Goal: Information Seeking & Learning: Learn about a topic

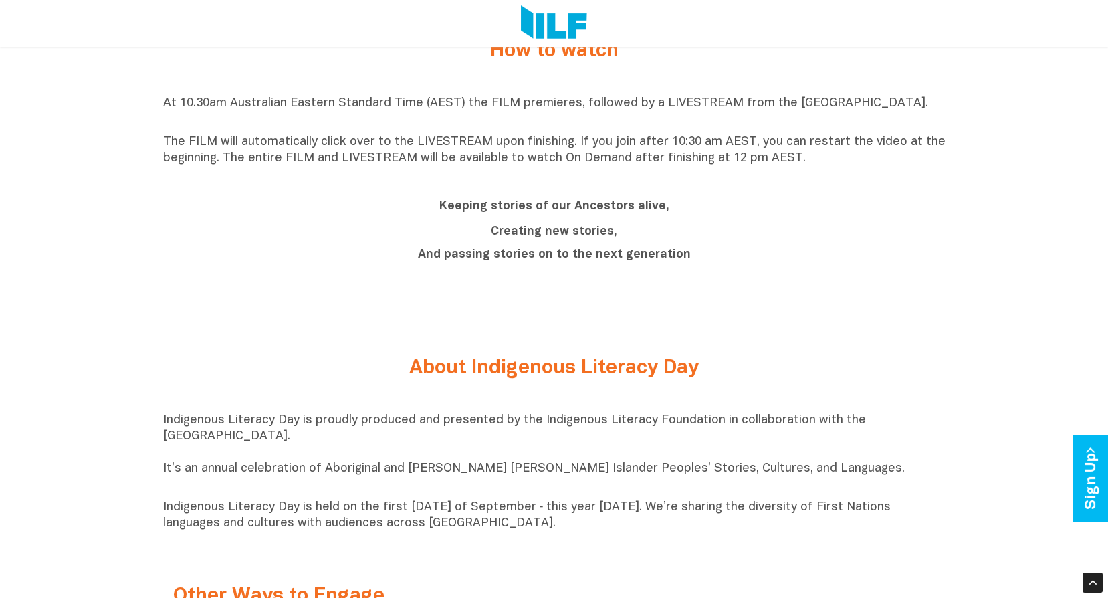
scroll to position [1203, 0]
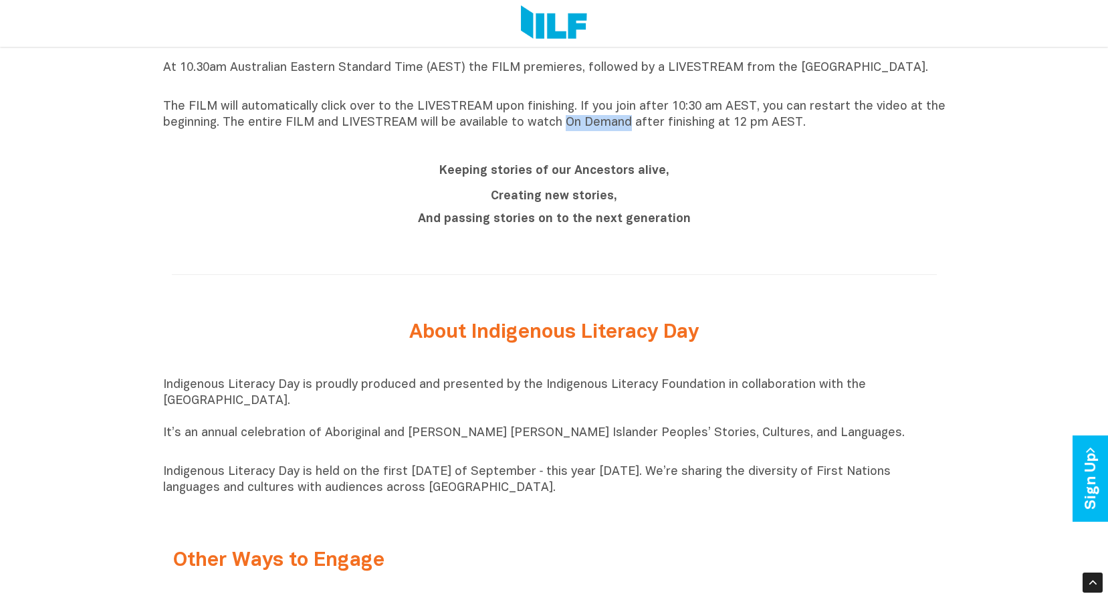
drag, startPoint x: 557, startPoint y: 126, endPoint x: 624, endPoint y: 132, distance: 67.1
click at [624, 131] on p "The FILM will automatically click over to the LIVESTREAM upon finishing. If you…" at bounding box center [554, 115] width 782 height 32
copy p "On Demand"
click at [167, 192] on div "Keeping stories of our Ancestors alive, Creating new stories, And passing stori…" at bounding box center [554, 196] width 782 height 76
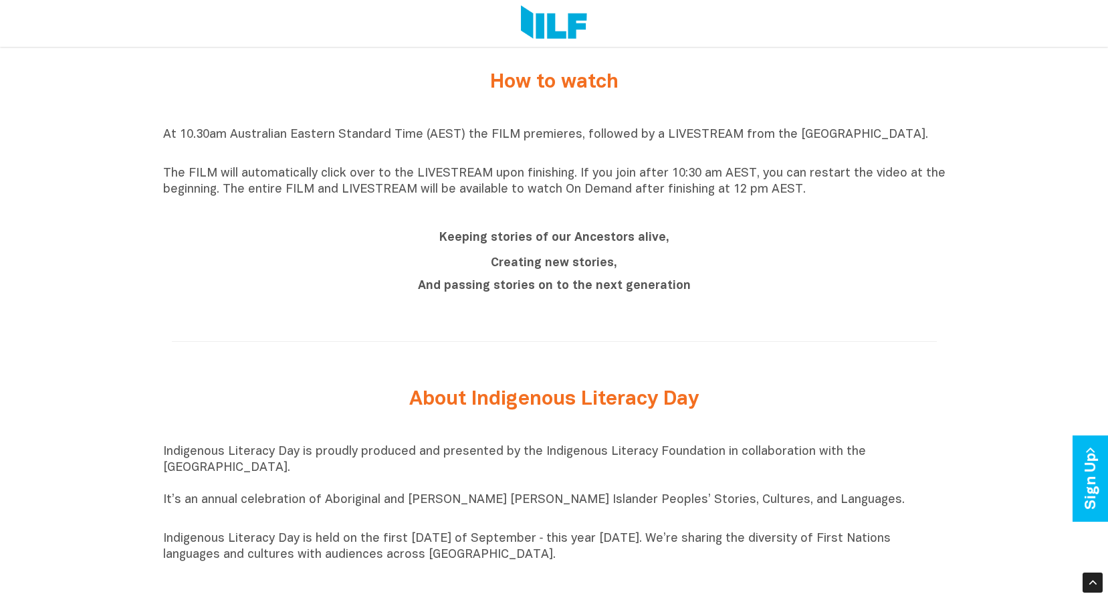
drag, startPoint x: 267, startPoint y: 193, endPoint x: 808, endPoint y: 199, distance: 541.5
click at [808, 198] on p "The FILM will automatically click over to the LIVESTREAM upon finishing. If you…" at bounding box center [554, 182] width 782 height 32
click at [114, 193] on div "Indigenous Literacy Day 2025 Indigenous Literacy Day 2025 will be held on Wedne…" at bounding box center [554, 188] width 1108 height 1610
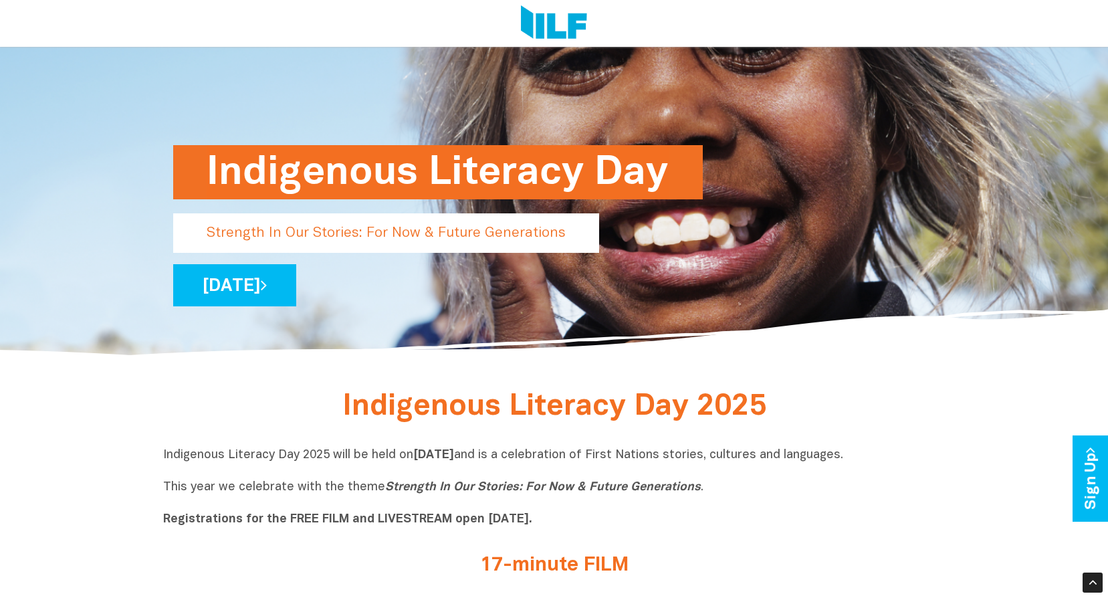
scroll to position [201, 0]
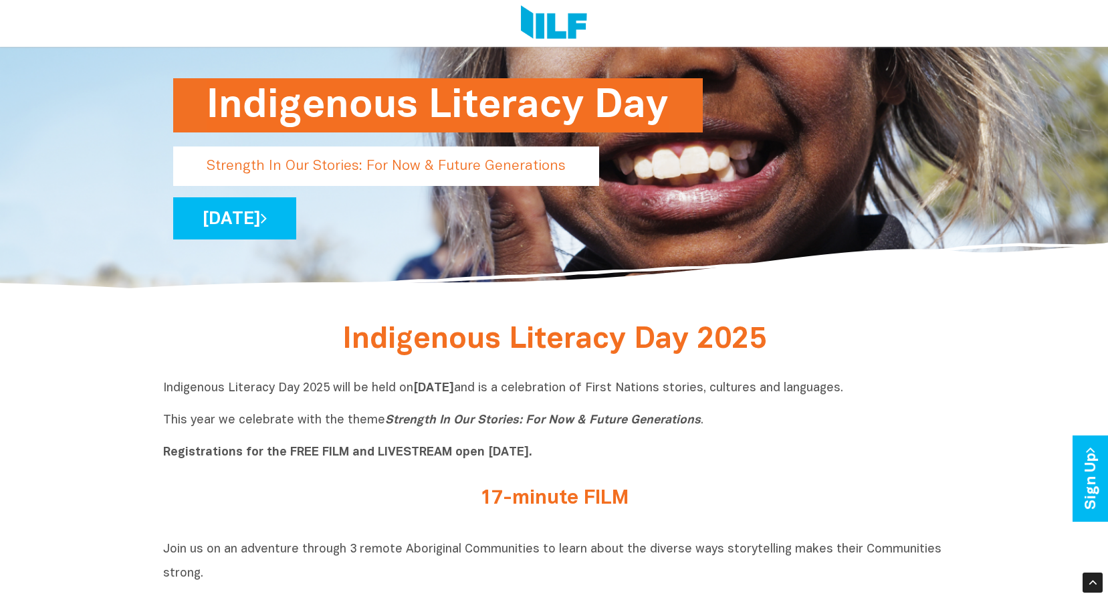
click at [385, 418] on icon "Strength In Our Stories: For Now & Future Generations" at bounding box center [543, 419] width 316 height 11
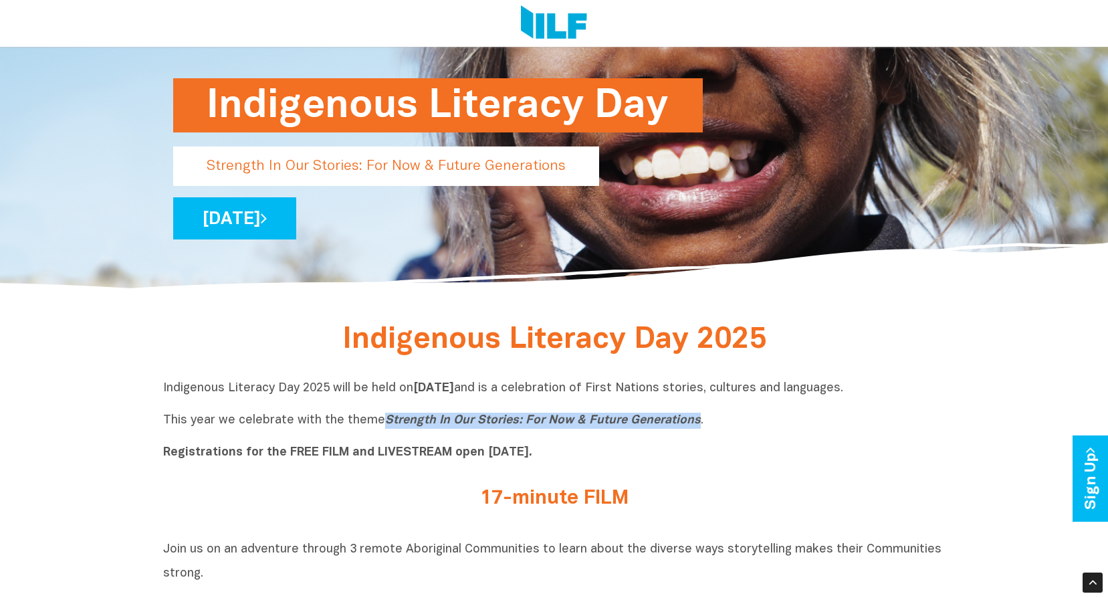
drag, startPoint x: 688, startPoint y: 421, endPoint x: 381, endPoint y: 422, distance: 306.9
click at [385, 422] on icon "Strength In Our Stories: For Now & Future Generations" at bounding box center [543, 419] width 316 height 11
copy icon "Strength In Our Stories: For Now & Future Generations"
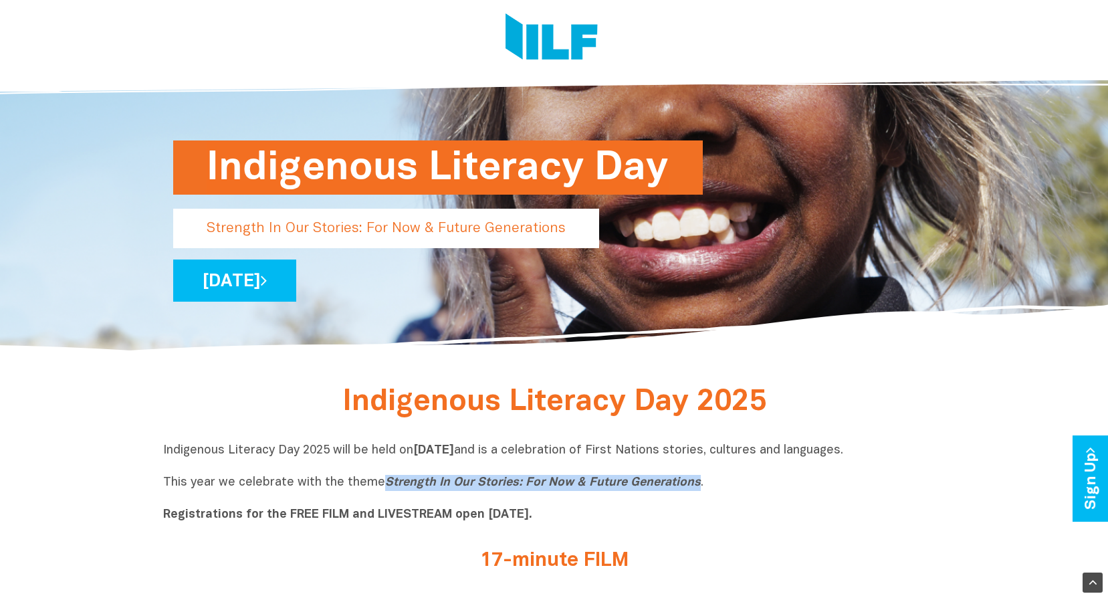
scroll to position [0, 0]
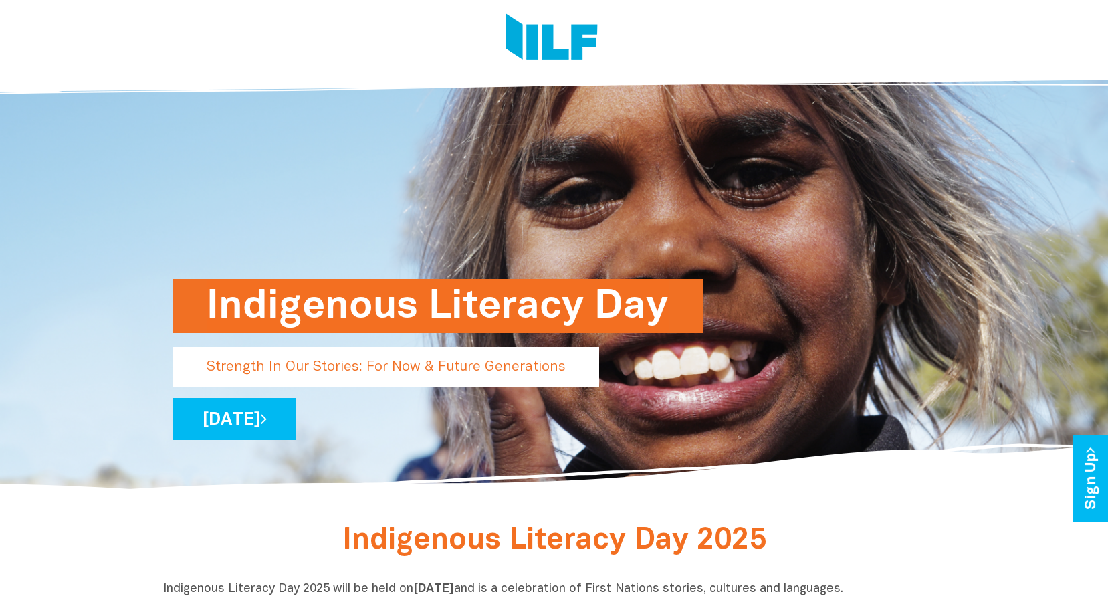
drag, startPoint x: 625, startPoint y: 223, endPoint x: 653, endPoint y: 227, distance: 28.4
click at [640, 295] on div "Indigenous Literacy Day Strength In Our Stories: For Now & Future Generations W…" at bounding box center [554, 278] width 782 height 430
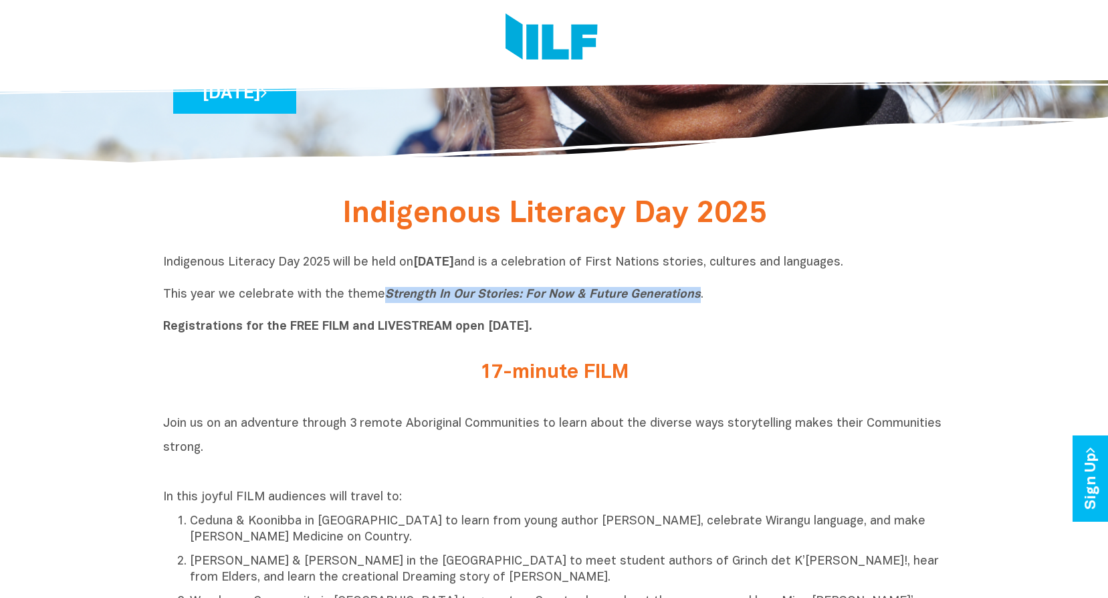
scroll to position [468, 0]
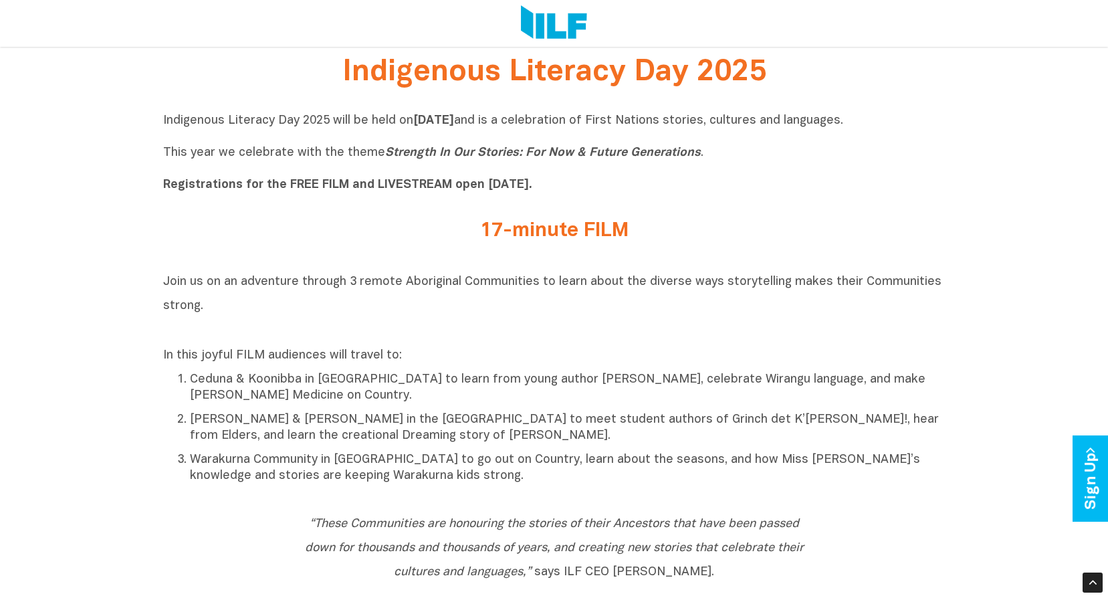
click at [193, 199] on div "Indigenous Literacy Day 2025 will be held on Wednesday 3 September and is a cel…" at bounding box center [554, 156] width 782 height 87
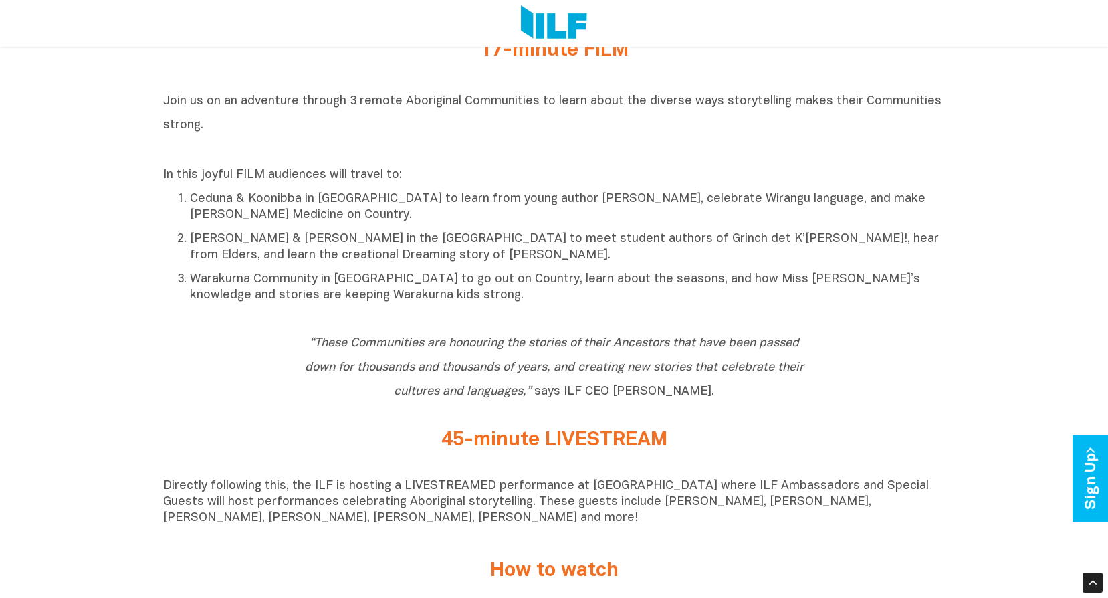
scroll to position [602, 0]
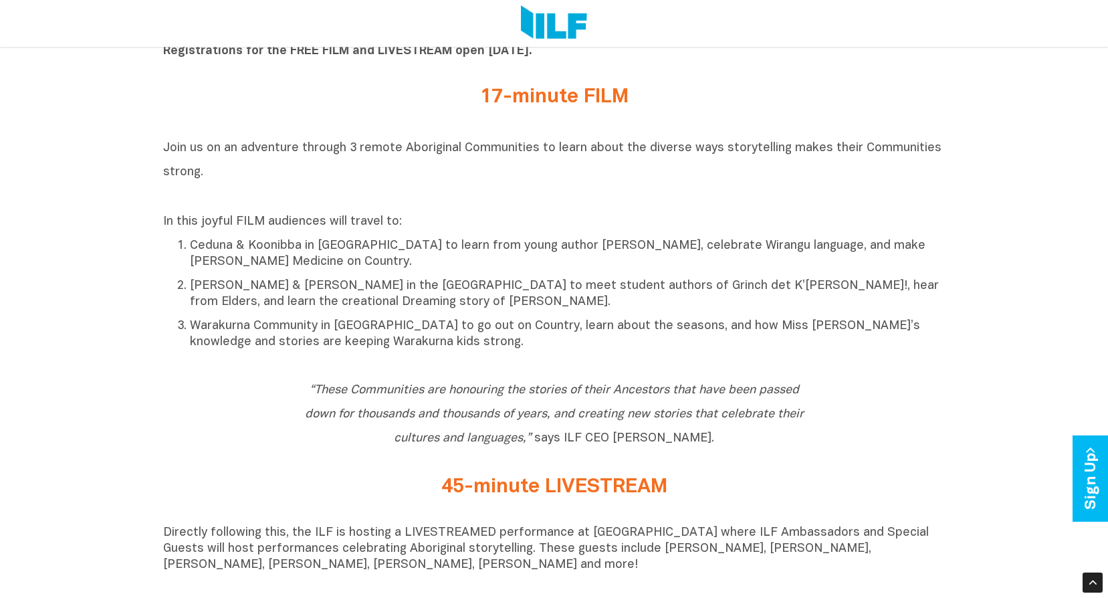
click at [478, 94] on h2 "17-minute FILM" at bounding box center [554, 97] width 501 height 22
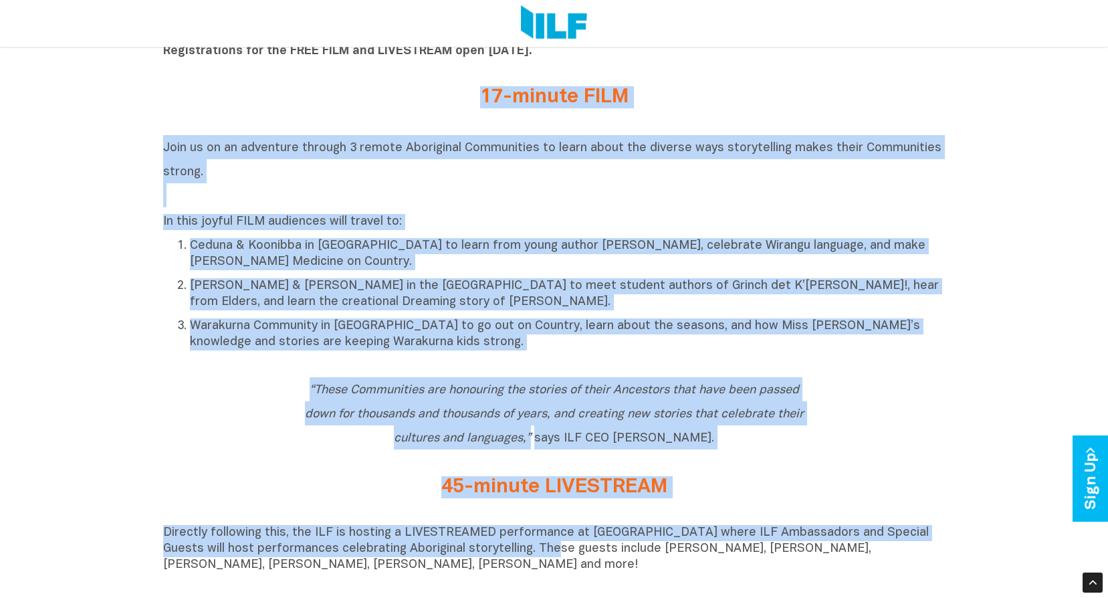
drag, startPoint x: 480, startPoint y: 94, endPoint x: 503, endPoint y: 556, distance: 461.8
drag, startPoint x: 586, startPoint y: 111, endPoint x: 578, endPoint y: 109, distance: 8.9
click at [586, 111] on div "17-minute FILM" at bounding box center [553, 100] width 521 height 29
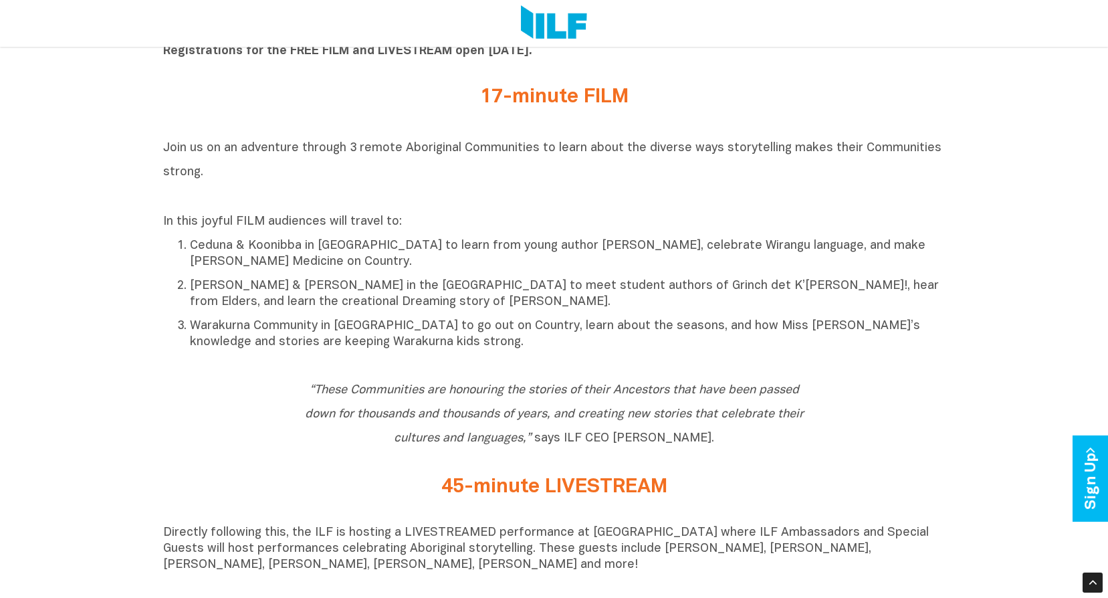
click at [382, 147] on span "Join us on an adventure through 3 remote Aboriginal Communities to learn about …" at bounding box center [552, 159] width 778 height 35
drag, startPoint x: 382, startPoint y: 147, endPoint x: 539, endPoint y: 167, distance: 157.7
click at [536, 161] on h2 "Join us on an adventure through 3 remote Aboriginal Communities to learn about …" at bounding box center [554, 171] width 782 height 72
drag, startPoint x: 227, startPoint y: 150, endPoint x: 233, endPoint y: 179, distance: 30.0
click at [233, 179] on h2 "Join us on an adventure through 3 remote Aboriginal Communities to learn about …" at bounding box center [554, 171] width 782 height 72
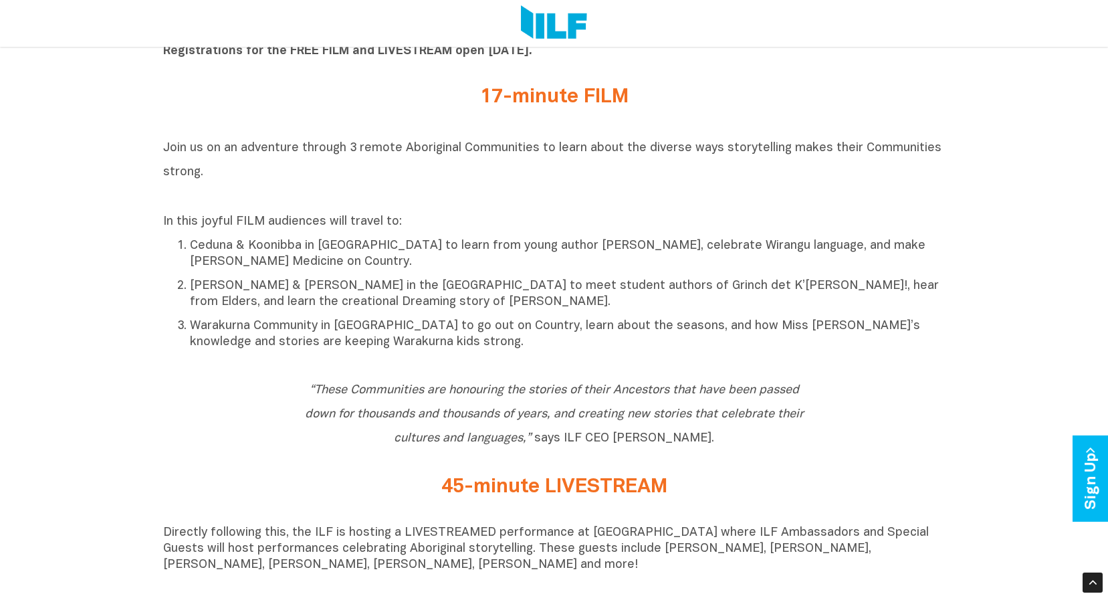
copy span "n adventure through 3 remote Aboriginal Communities to learn about the diverse …"
drag, startPoint x: 481, startPoint y: 390, endPoint x: 469, endPoint y: 382, distance: 14.8
click at [481, 390] on icon "“These Communities are honouring the stories of their Ancestors that have been …" at bounding box center [554, 413] width 499 height 59
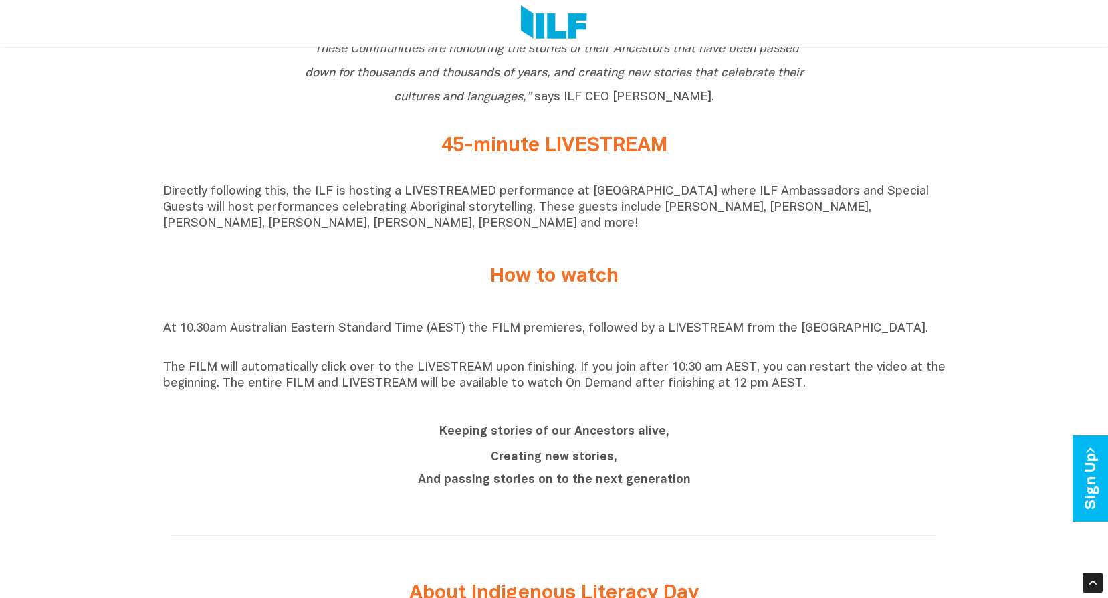
scroll to position [945, 0]
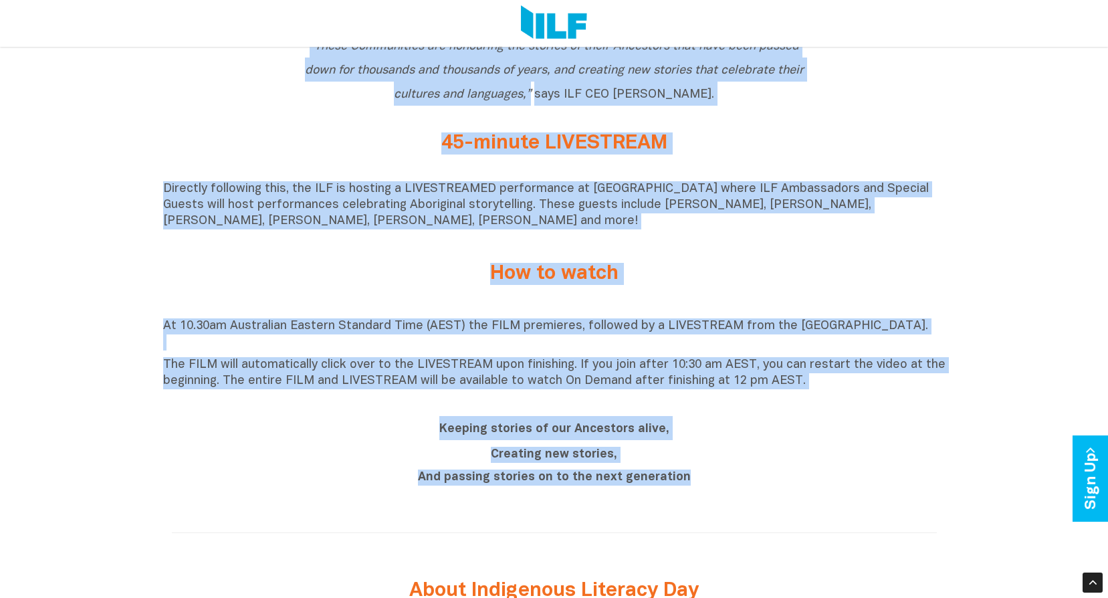
drag, startPoint x: 477, startPoint y: 97, endPoint x: 919, endPoint y: 465, distance: 574.8
click at [919, 465] on div "Indigenous Literacy Day 2025 Indigenous Literacy Day 2025 will be held on Wedne…" at bounding box center [554, 379] width 1108 height 1610
copy div "17-minute FILM Join us on an adventure through 3 remote Aboriginal Communities …"
click at [658, 229] on p "Directly following this, the ILF is hosting a LIVESTREAMED performance at [GEOG…" at bounding box center [554, 205] width 782 height 48
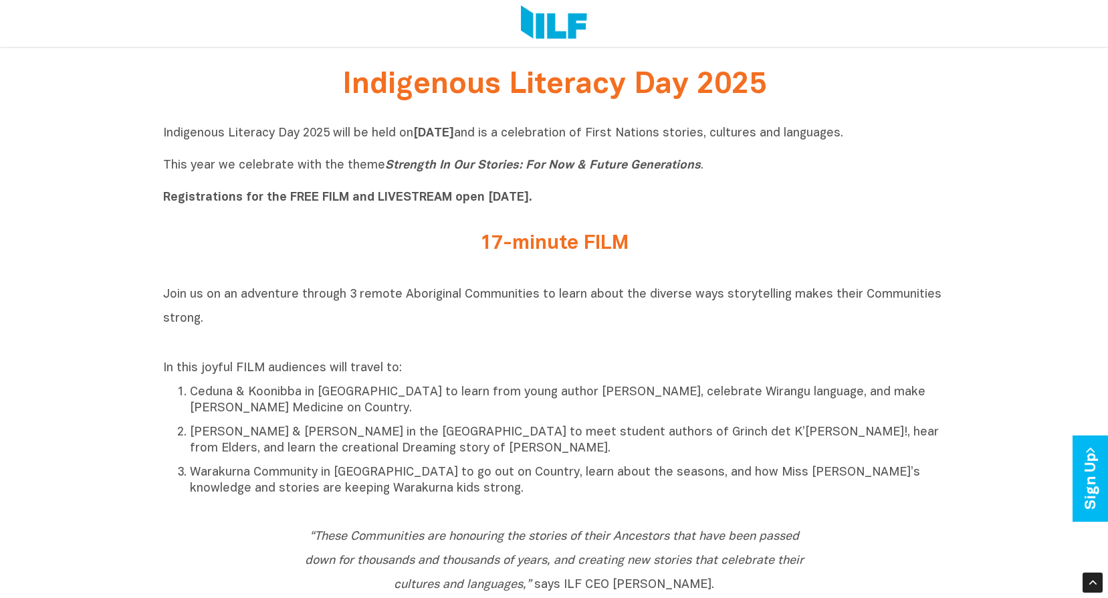
scroll to position [410, 0]
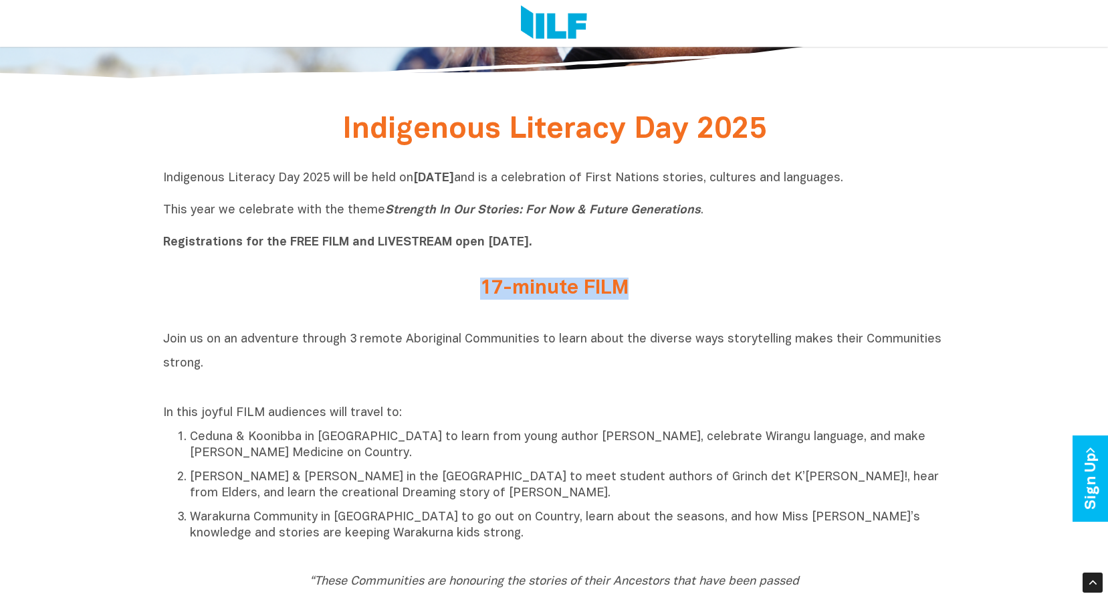
drag, startPoint x: 480, startPoint y: 288, endPoint x: 622, endPoint y: 295, distance: 141.9
click at [622, 295] on h2 "17-minute FILM" at bounding box center [554, 288] width 501 height 22
copy h2 "17-minute FILM"
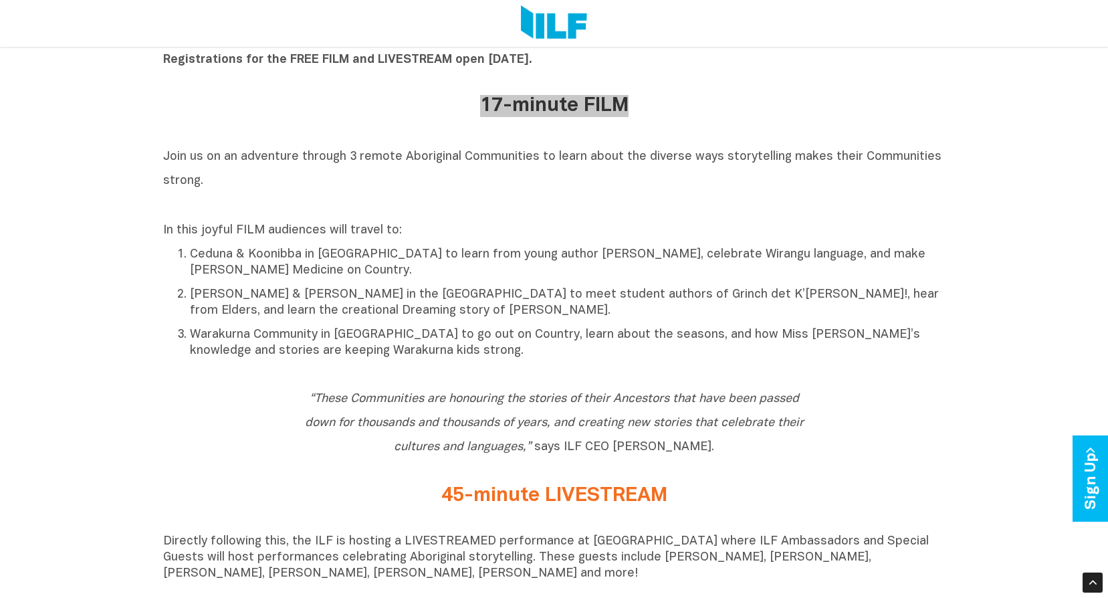
scroll to position [611, 0]
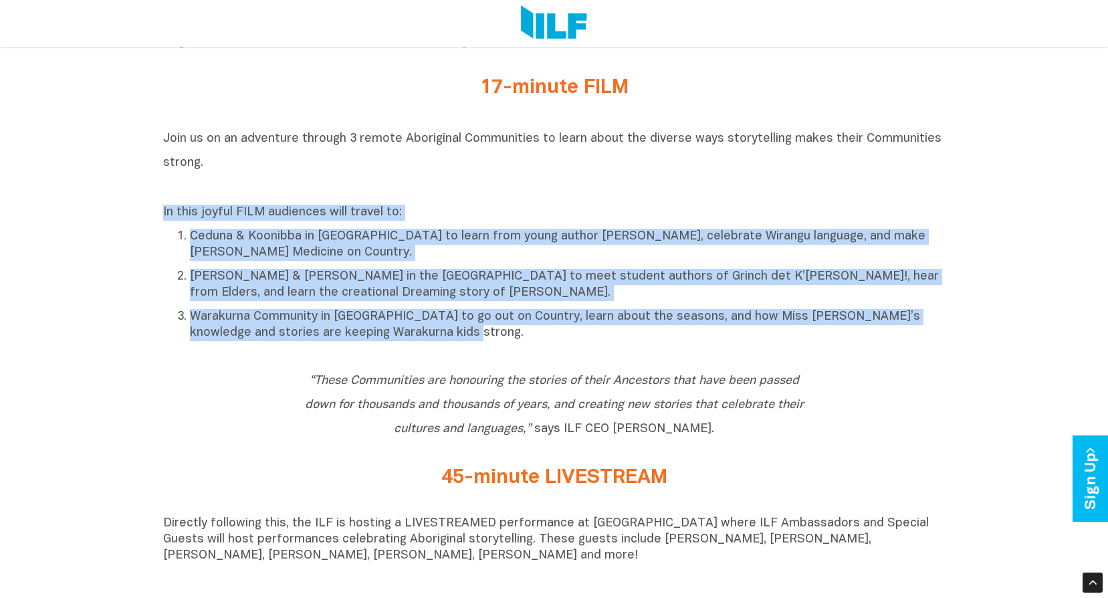
drag, startPoint x: 162, startPoint y: 215, endPoint x: 447, endPoint y: 332, distance: 307.9
click at [447, 332] on div "In this joyful FILM audiences will travel to: Ceduna & Koonibba in South Austra…" at bounding box center [554, 273] width 782 height 136
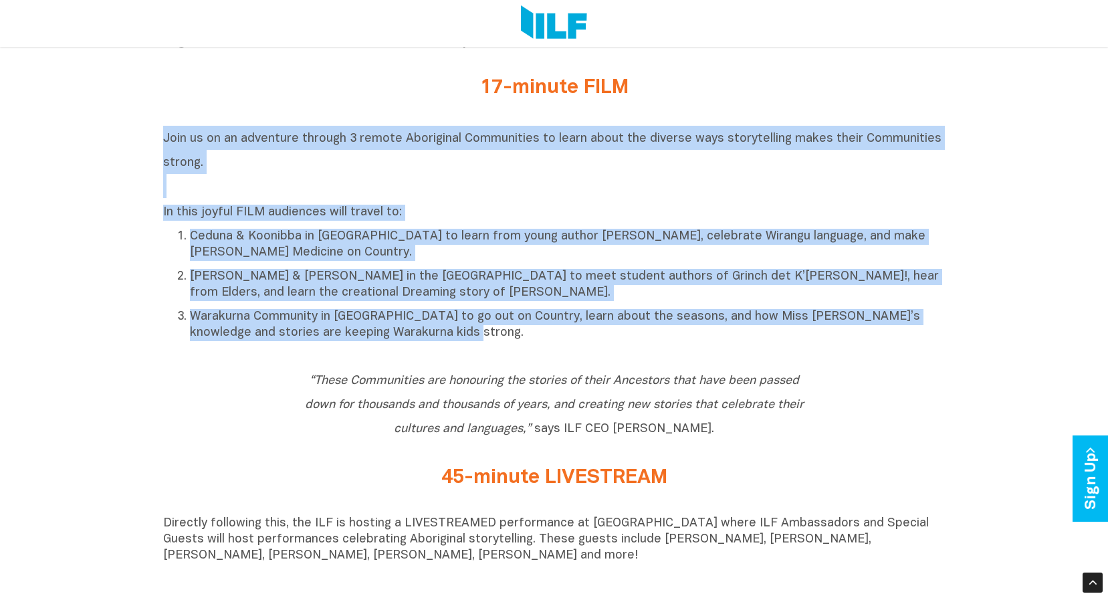
drag, startPoint x: 164, startPoint y: 139, endPoint x: 457, endPoint y: 334, distance: 351.0
click at [457, 334] on div "Join us on an adventure through 3 remote Aboriginal Communities to learn about …" at bounding box center [554, 233] width 782 height 215
copy div "Join us on an adventure through 3 remote Aboriginal Communities to learn about …"
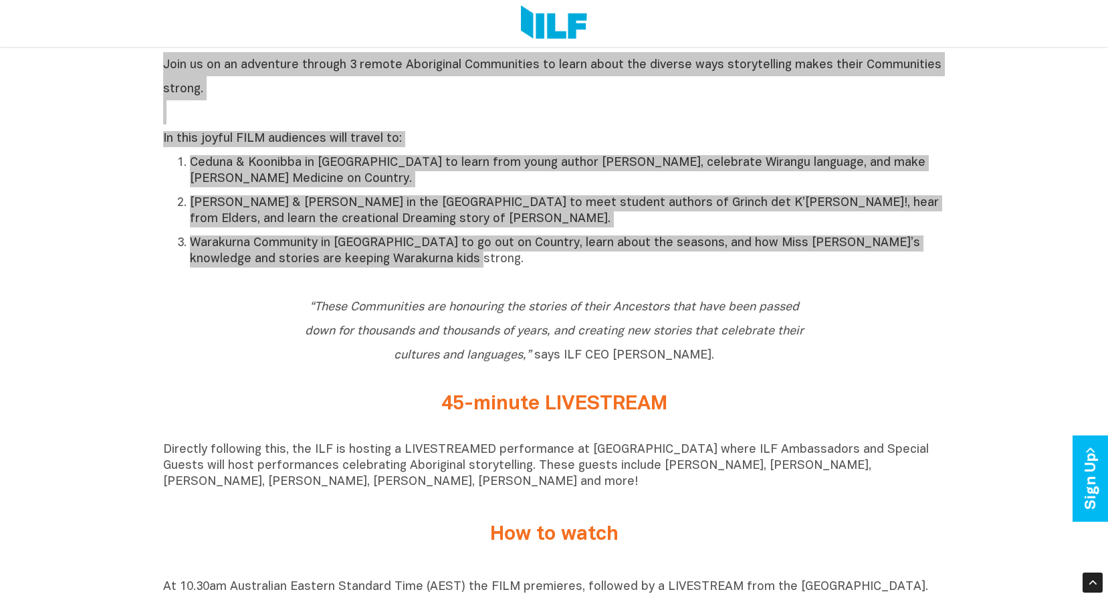
scroll to position [878, 0]
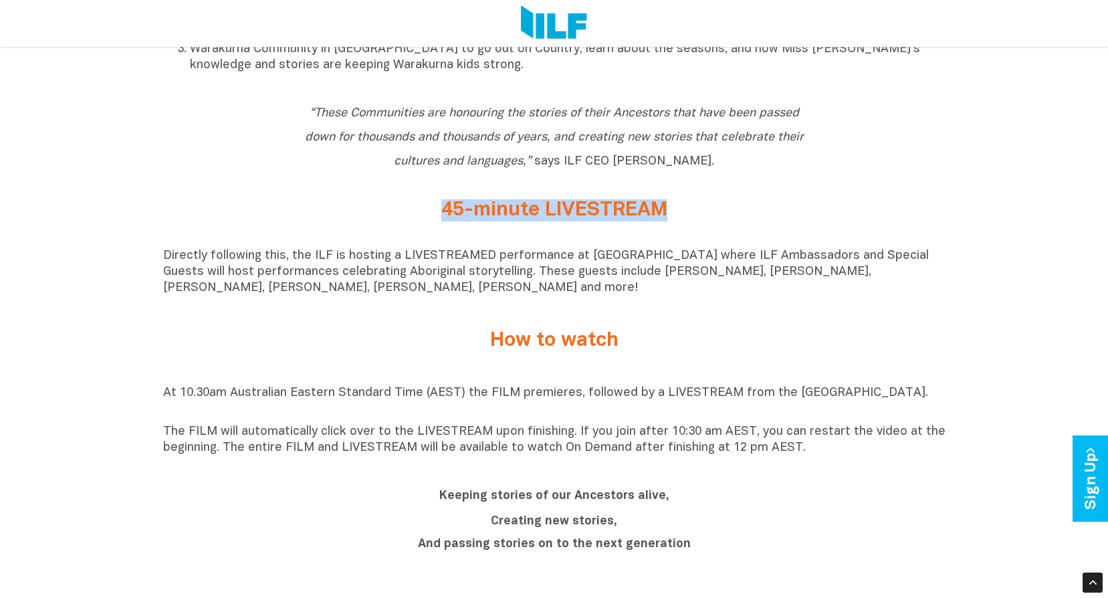
drag, startPoint x: 445, startPoint y: 215, endPoint x: 695, endPoint y: 209, distance: 250.8
click at [695, 209] on h2 "45-minute LIVESTREAM" at bounding box center [554, 210] width 501 height 22
copy h2 "45-minute LIVESTREAM"
drag, startPoint x: 461, startPoint y: 303, endPoint x: 221, endPoint y: 300, distance: 240.7
click at [461, 303] on div "Directly following this, the ILF is hosting a LIVESTREAMED performance at [GEOG…" at bounding box center [554, 275] width 782 height 55
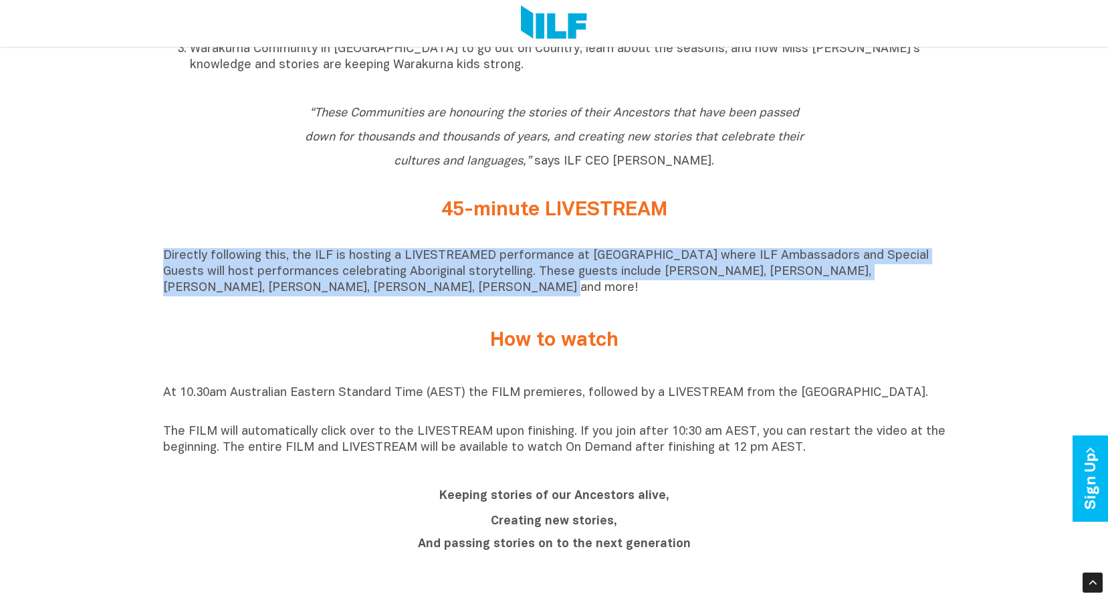
drag, startPoint x: 164, startPoint y: 256, endPoint x: 418, endPoint y: 300, distance: 257.8
click at [418, 296] on p "Directly following this, the ILF is hosting a LIVESTREAMED performance at [GEOG…" at bounding box center [554, 272] width 782 height 48
copy p "Directly following this, the ILF is hosting a LIVESTREAMED performance at [GEOG…"
click at [354, 344] on h2 "How to watch" at bounding box center [554, 341] width 501 height 22
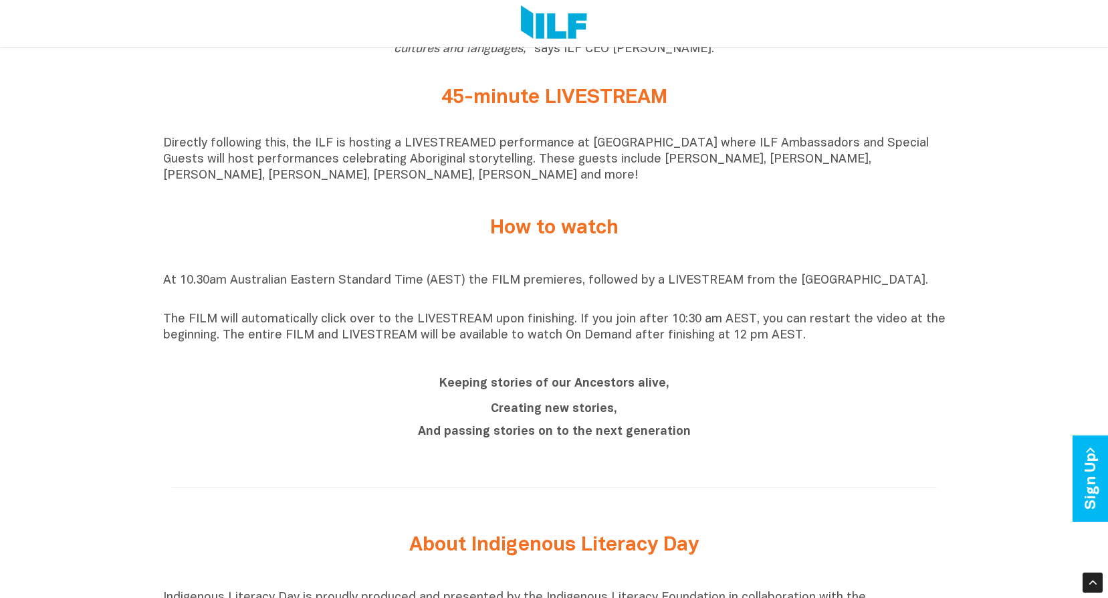
scroll to position [1012, 0]
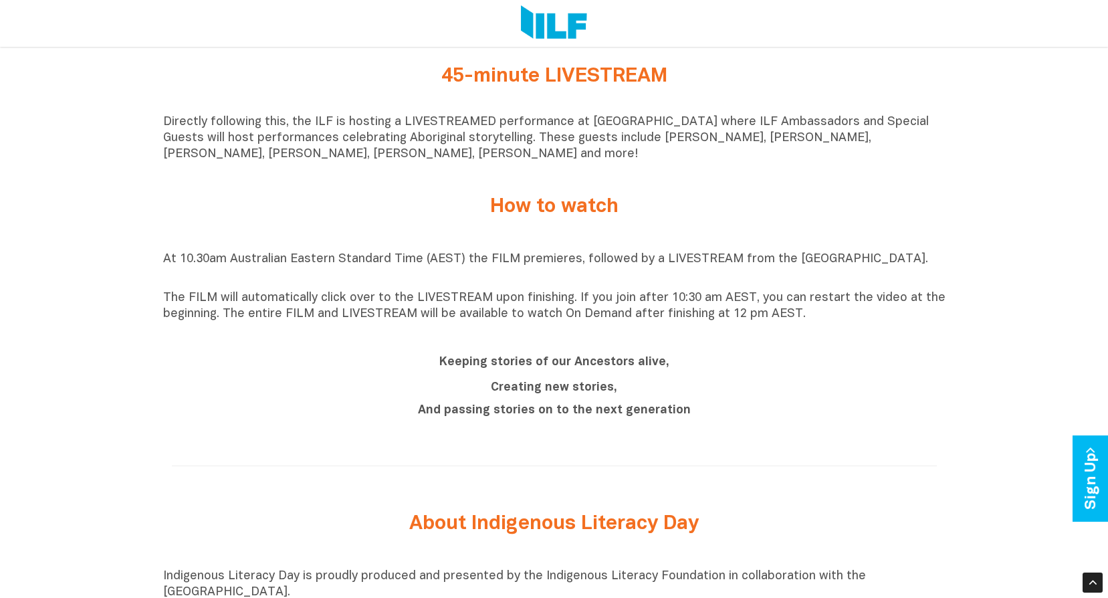
click at [793, 322] on p "The FILM will automatically click over to the LIVESTREAM upon finishing. If you…" at bounding box center [554, 306] width 782 height 32
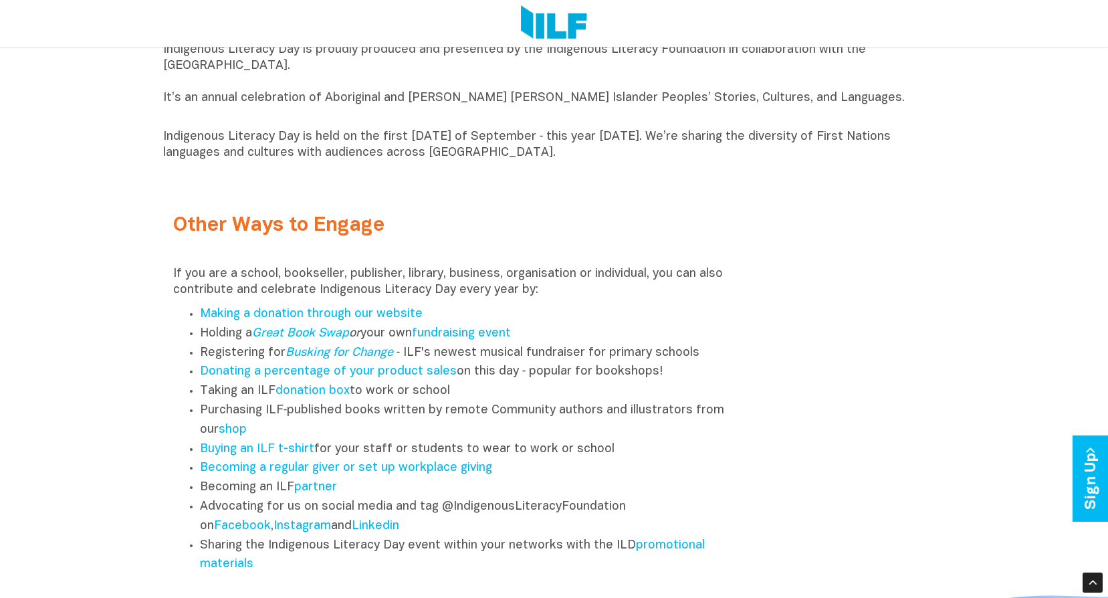
scroll to position [1614, 0]
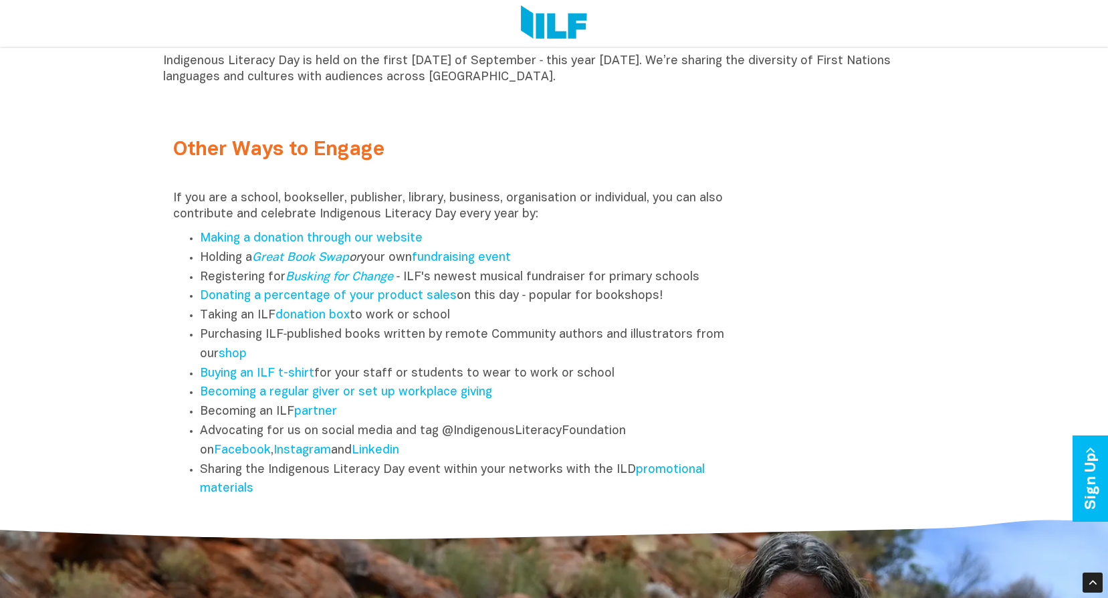
drag, startPoint x: 174, startPoint y: 154, endPoint x: 268, endPoint y: 493, distance: 352.4
click at [268, 493] on div "Other Ways to Engage If you are a school, bookseller, publisher, library, busin…" at bounding box center [456, 319] width 567 height 360
copy div "Other Ways to Engage If you are a school, bookseller, publisher, library, busin…"
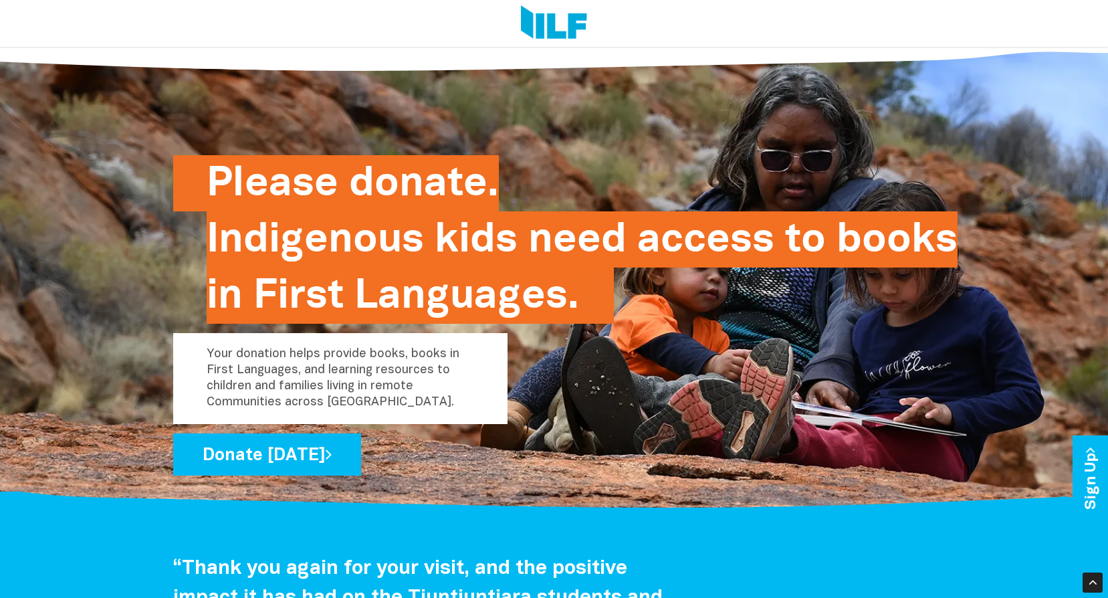
scroll to position [1547, 0]
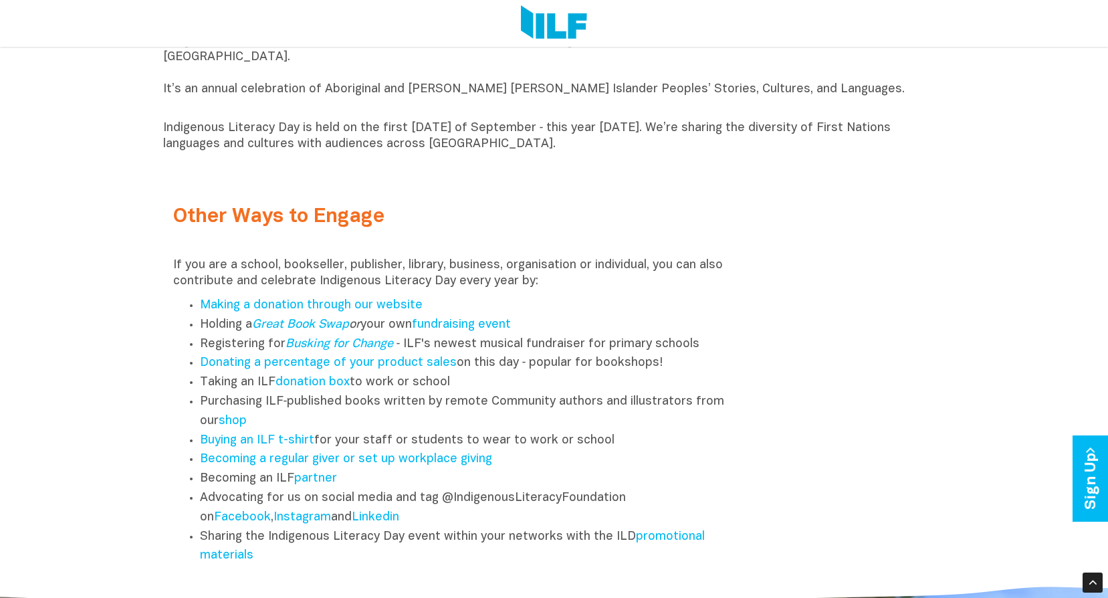
click at [531, 203] on div "Other Ways to Engage If you are a school, bookseller, publisher, library, busin…" at bounding box center [456, 375] width 587 height 393
click at [244, 427] on link "shop" at bounding box center [233, 420] width 28 height 11
click at [422, 226] on h2 "Other Ways to Engage" at bounding box center [456, 217] width 567 height 22
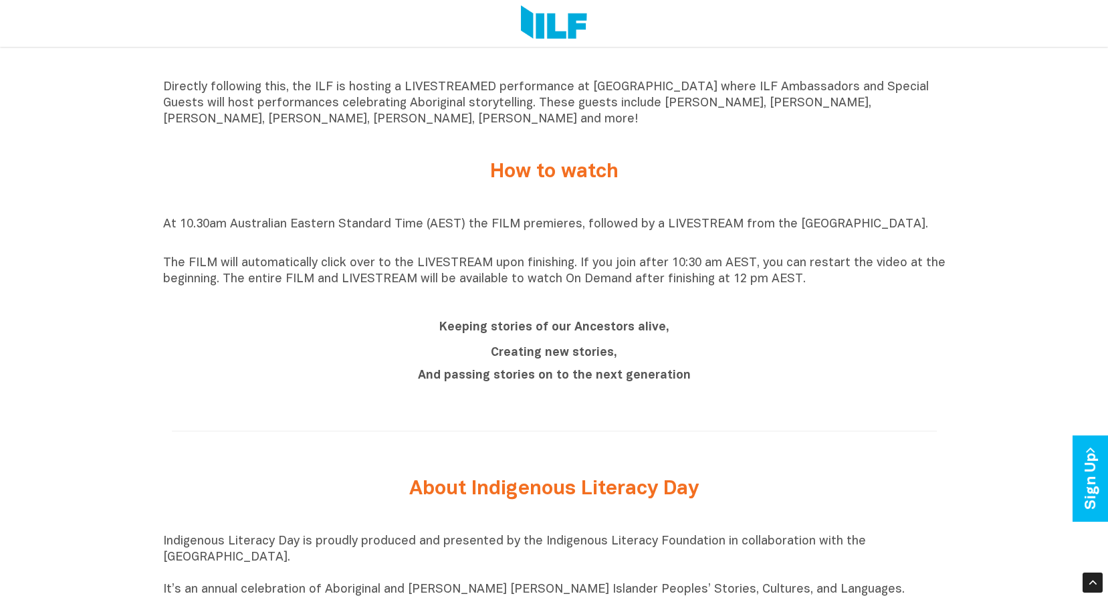
scroll to position [1012, 0]
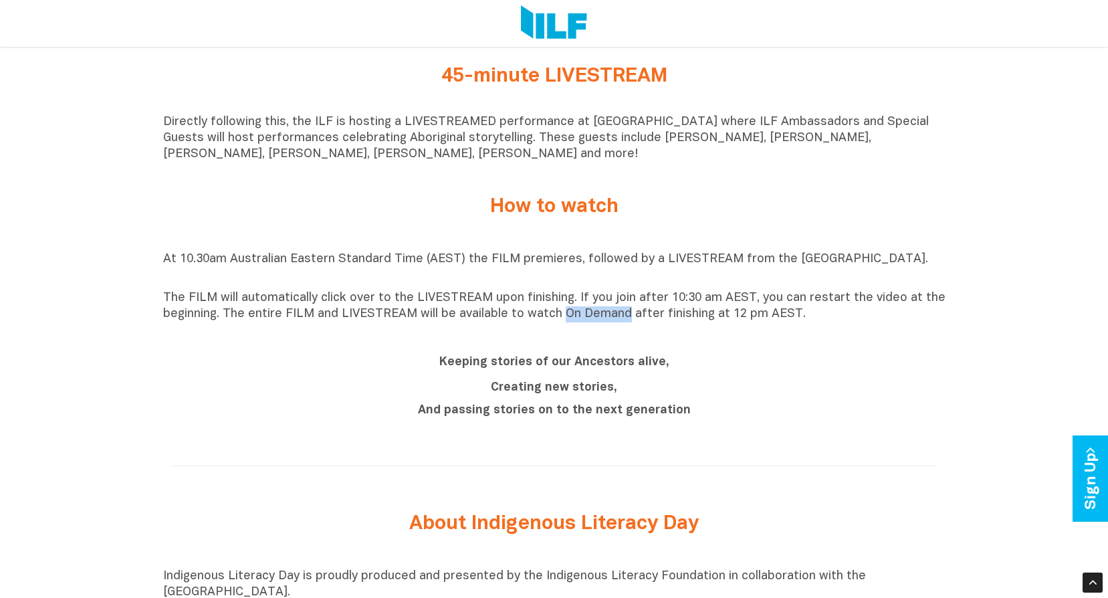
drag, startPoint x: 557, startPoint y: 318, endPoint x: 620, endPoint y: 321, distance: 62.9
click at [620, 321] on p "The FILM will automatically click over to the LIVESTREAM upon finishing. If you…" at bounding box center [554, 306] width 782 height 32
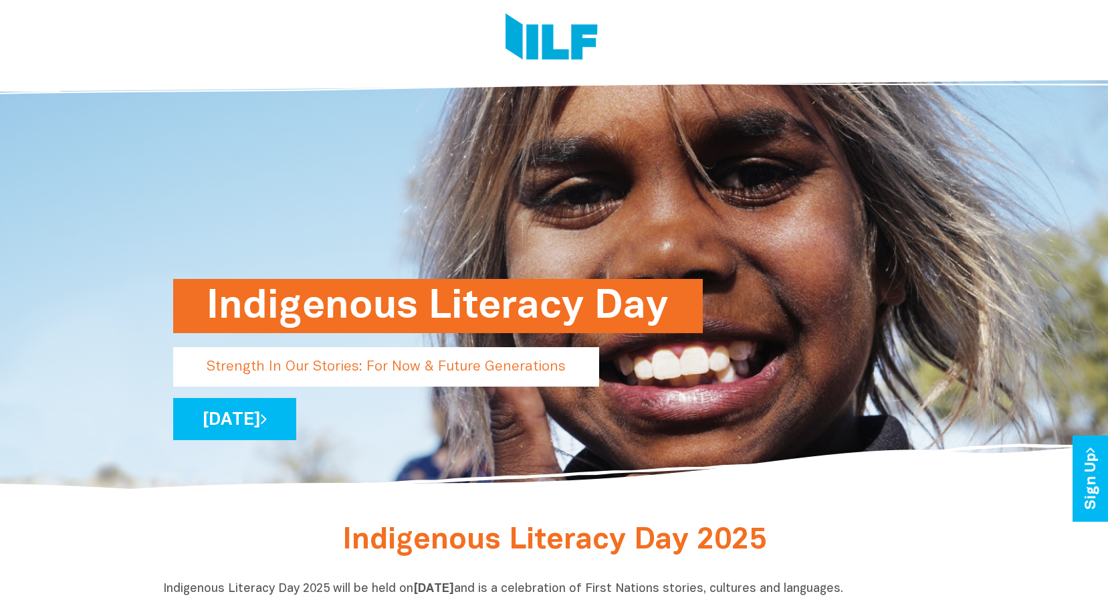
click at [872, 49] on div at bounding box center [549, 40] width 772 height 80
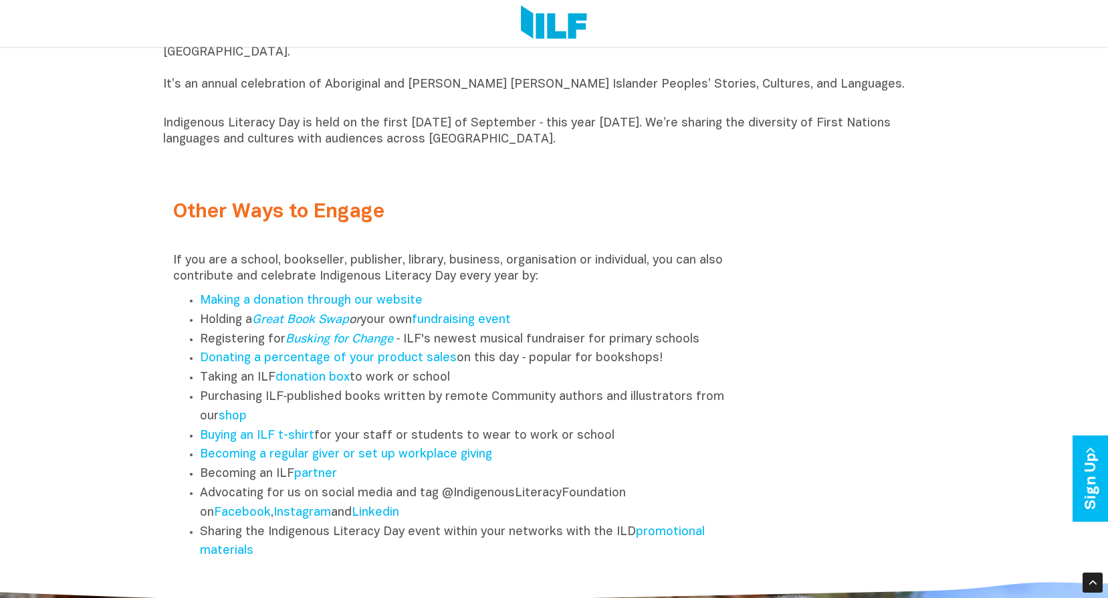
scroll to position [1709, 0]
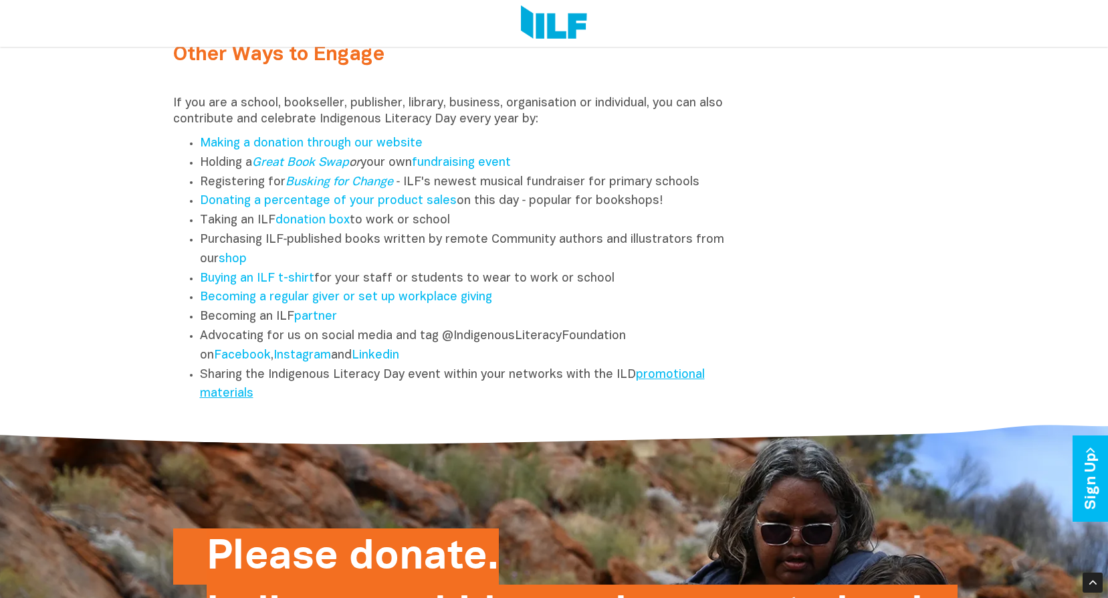
click at [229, 397] on link "promotional materials" at bounding box center [452, 384] width 505 height 31
click at [844, 269] on div "Other Ways to Engage If you are a school, bookseller, publisher, library, busin…" at bounding box center [554, 213] width 782 height 393
